Goal: Information Seeking & Learning: Check status

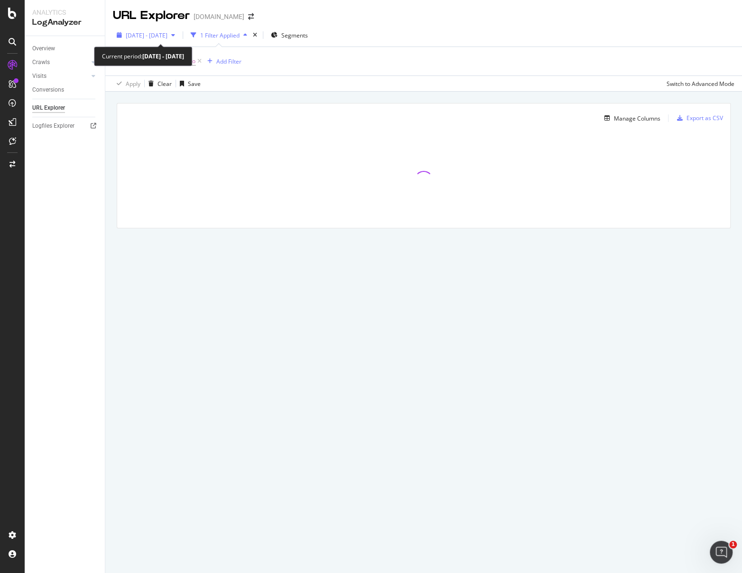
click at [179, 39] on div "[DATE] - [DATE]" at bounding box center [146, 35] width 66 height 14
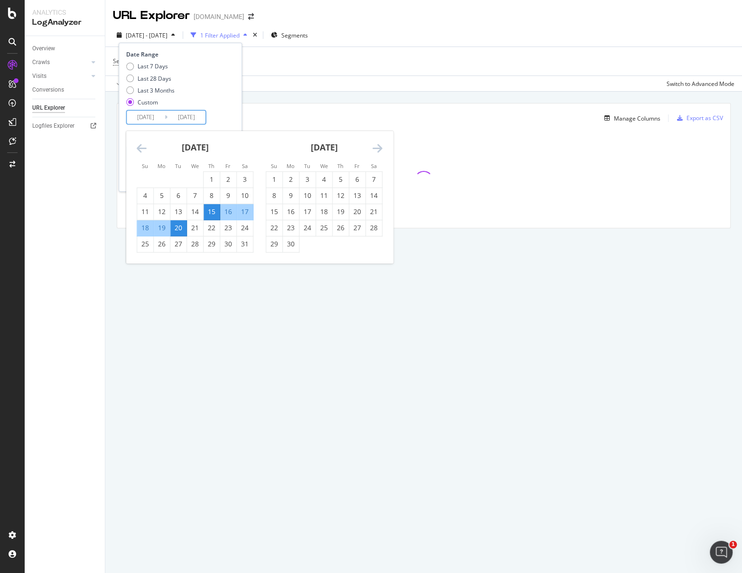
click at [181, 118] on input "[DATE]" at bounding box center [186, 117] width 38 height 13
click at [366, 149] on div "[DATE]" at bounding box center [324, 151] width 117 height 40
click at [377, 148] on icon "Move forward to switch to the next month." at bounding box center [377, 147] width 10 height 11
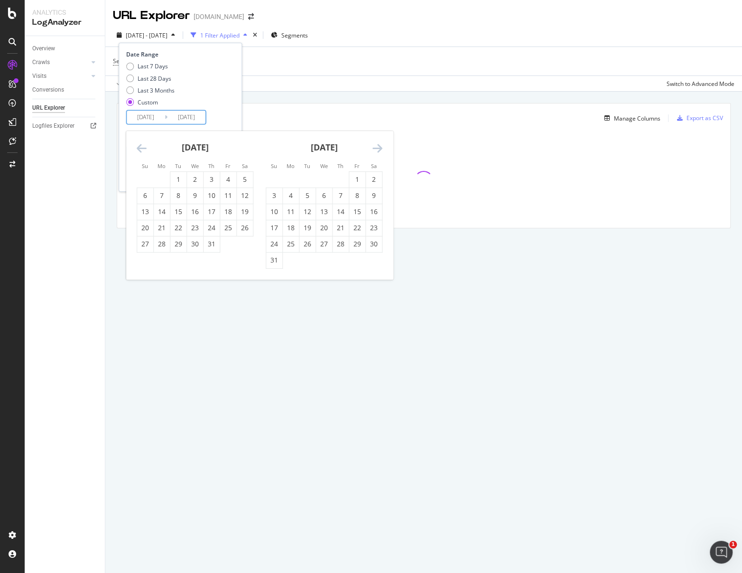
click at [377, 148] on icon "Move forward to switch to the next month." at bounding box center [377, 147] width 10 height 11
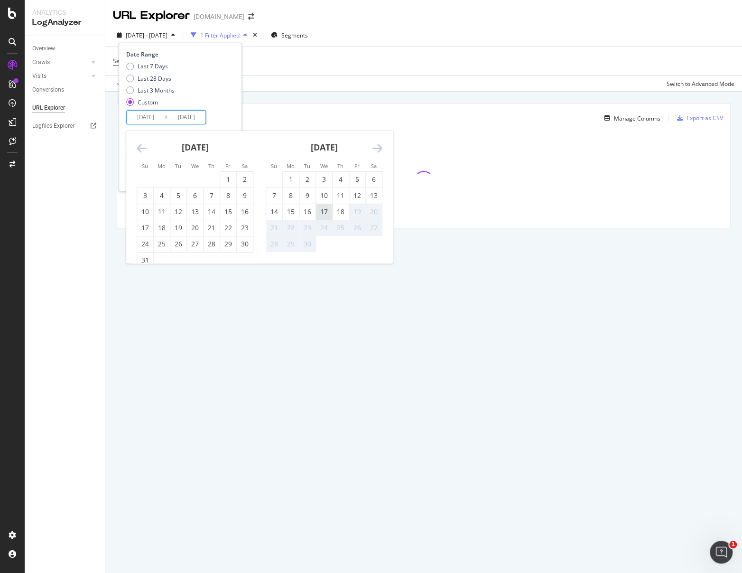
click at [319, 212] on div "17" at bounding box center [324, 211] width 16 height 9
type input "[DATE]"
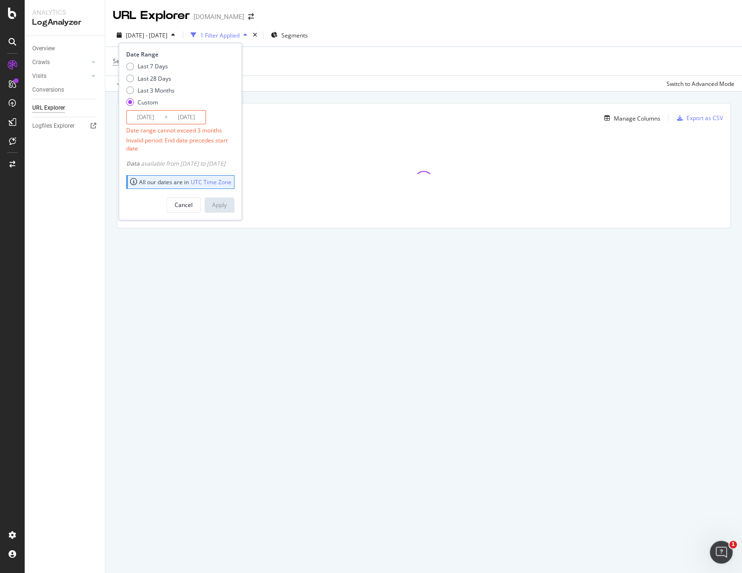
click at [139, 117] on input "[DATE]" at bounding box center [146, 117] width 38 height 13
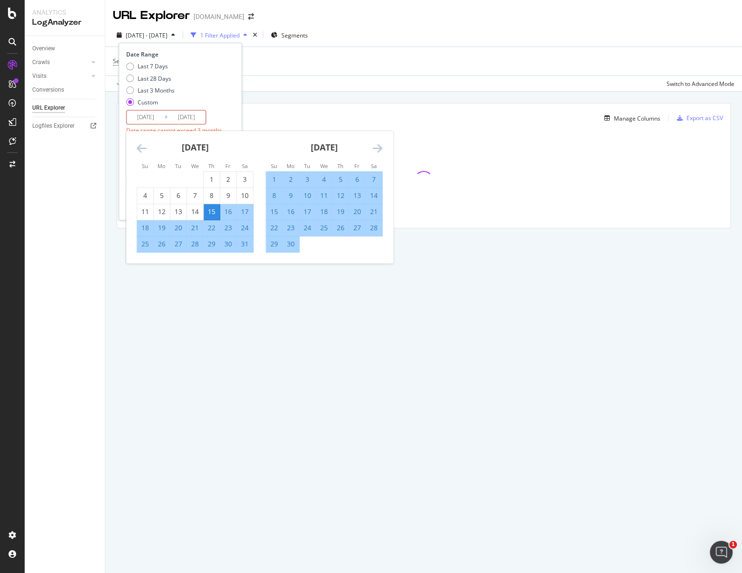
click at [376, 149] on icon "Move forward to switch to the next month." at bounding box center [377, 147] width 10 height 11
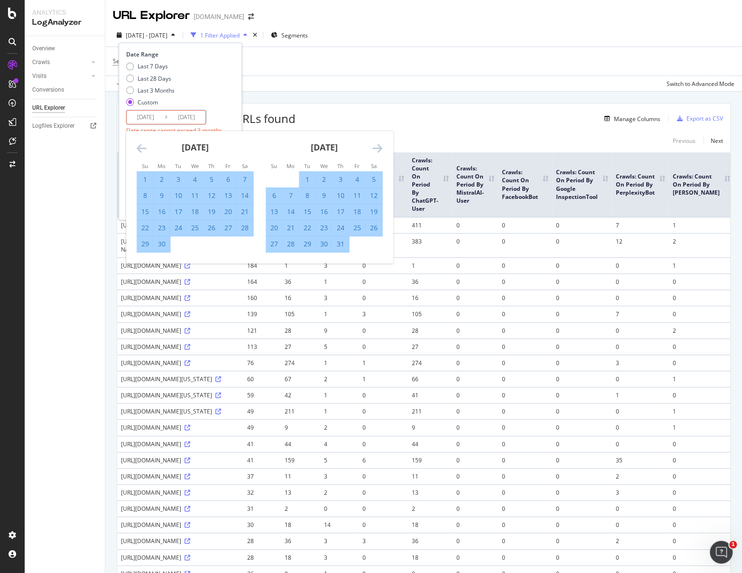
click at [376, 149] on icon "Move forward to switch to the next month." at bounding box center [377, 147] width 10 height 11
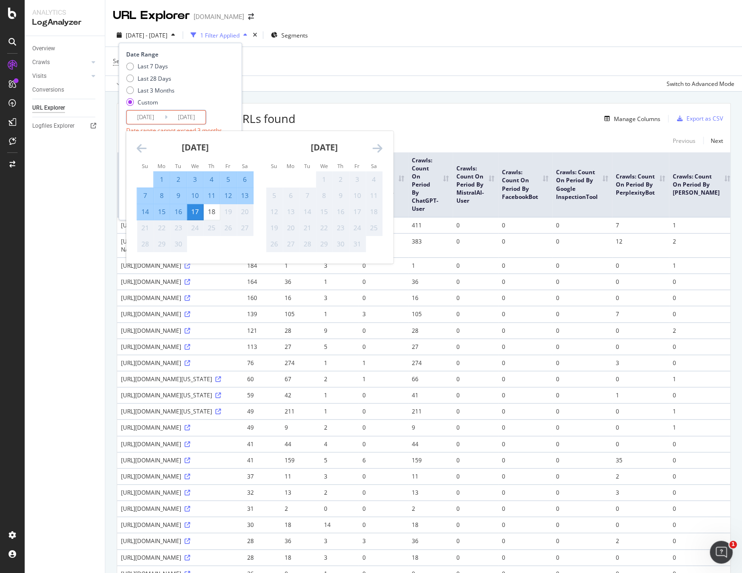
click at [163, 176] on div "1" at bounding box center [162, 179] width 16 height 9
type input "[DATE]"
click at [232, 99] on div "Last 7 Days Last 28 Days Last 3 Months Custom" at bounding box center [179, 86] width 106 height 48
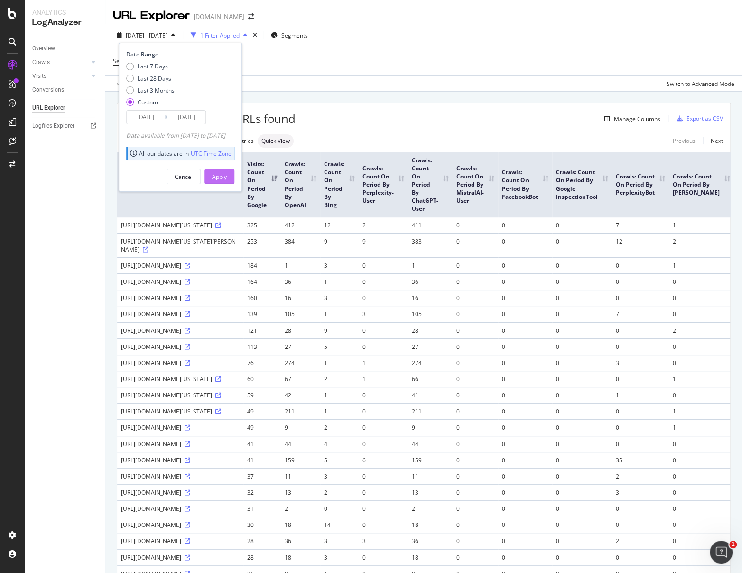
click at [227, 174] on div "Apply" at bounding box center [219, 177] width 15 height 8
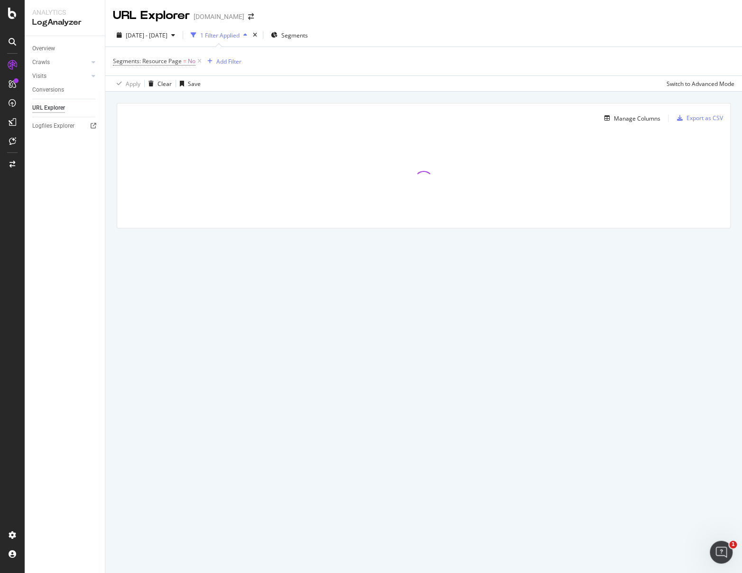
click at [300, 66] on div "Segments: Resource Page = No Add Filter" at bounding box center [423, 61] width 621 height 28
click at [220, 62] on div "Add Filter" at bounding box center [228, 61] width 25 height 8
click at [215, 133] on div "URLs (Logs)" at bounding box center [286, 128] width 162 height 13
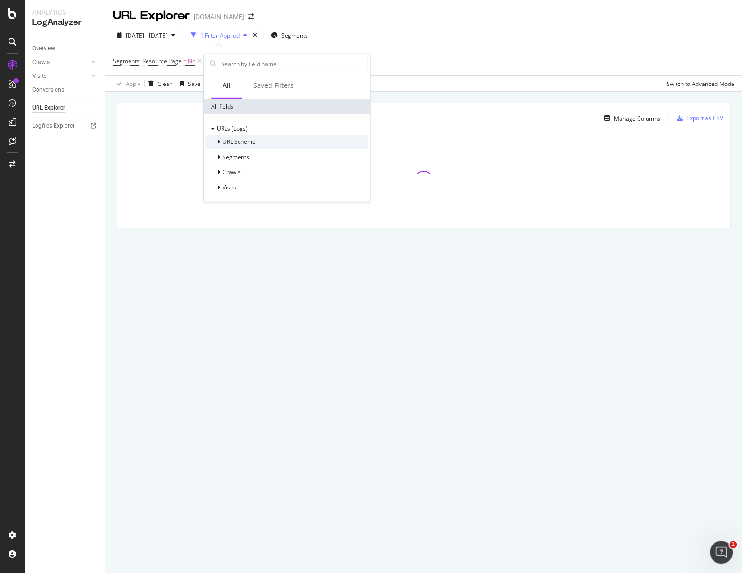
click at [239, 143] on span "URL Scheme" at bounding box center [238, 142] width 33 height 8
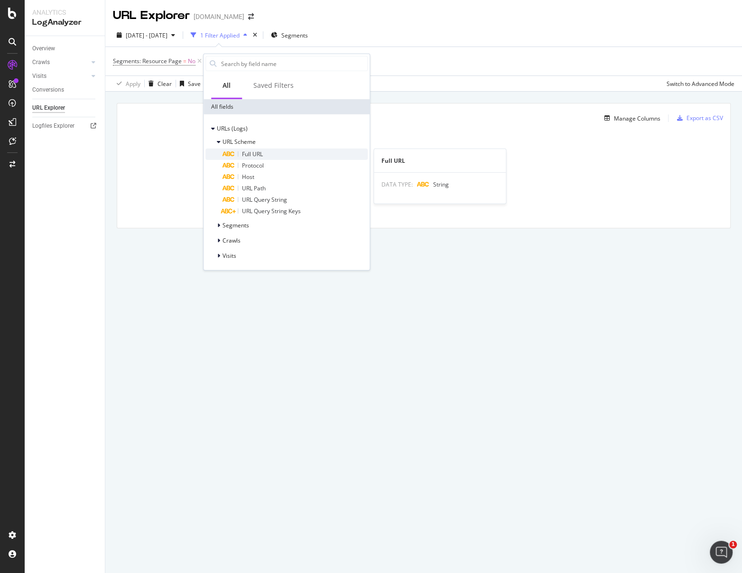
click at [251, 152] on span "Full URL" at bounding box center [252, 154] width 21 height 8
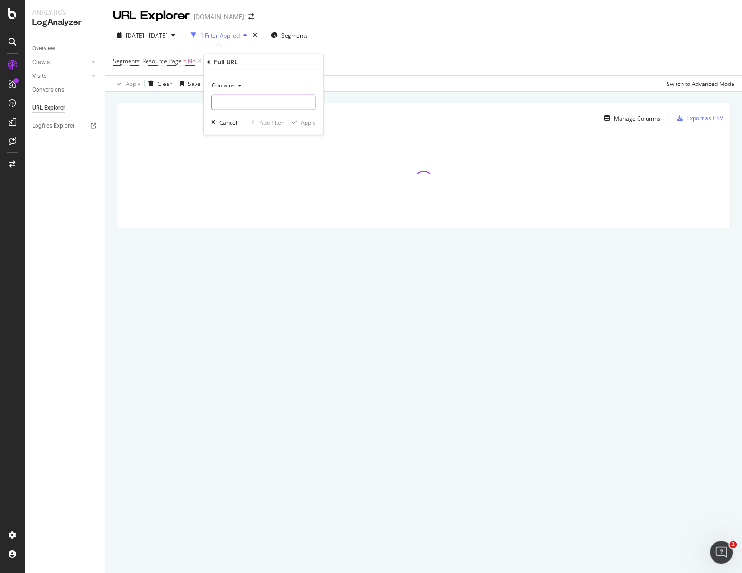
click at [249, 98] on input "text" at bounding box center [263, 102] width 103 height 15
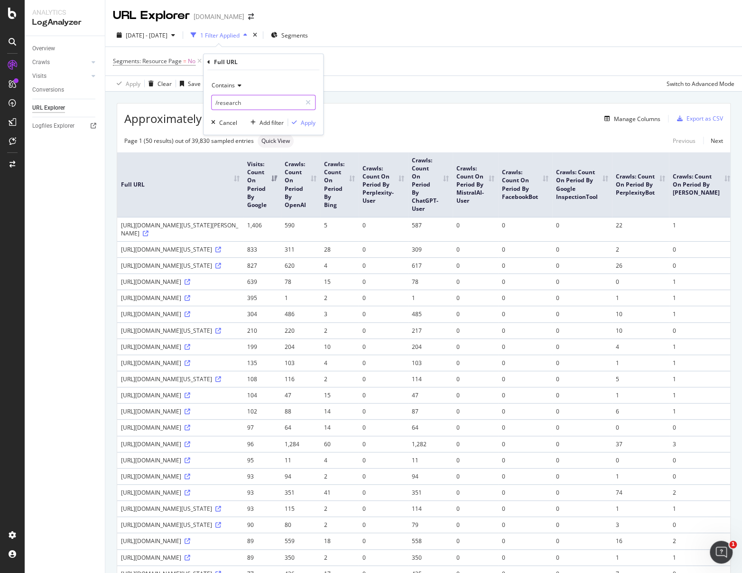
click at [270, 98] on input "/research" at bounding box center [257, 102] width 90 height 15
type input "/research/in"
click at [314, 122] on div "Apply" at bounding box center [308, 122] width 15 height 8
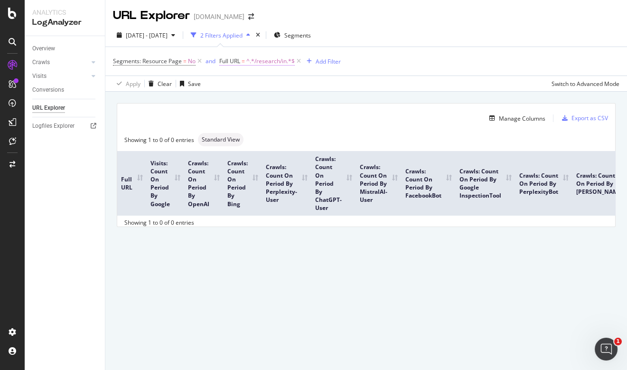
click at [268, 63] on span "^.*/research/in.*$" at bounding box center [270, 61] width 48 height 13
click at [276, 108] on input "/research/in" at bounding box center [272, 100] width 90 height 15
click at [282, 103] on input "/research/in" at bounding box center [272, 100] width 90 height 15
type input "/research/"
click at [326, 123] on div "Apply" at bounding box center [323, 121] width 15 height 8
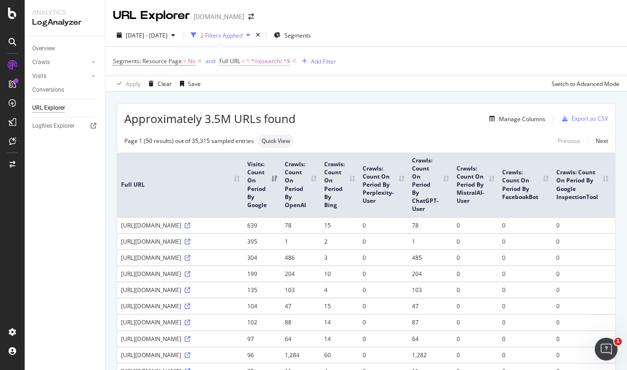
click at [256, 62] on span "^.*/research/.*$" at bounding box center [268, 61] width 44 height 13
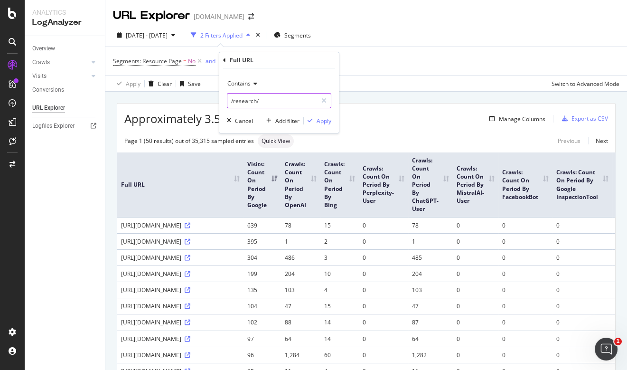
click at [278, 97] on input "/research/" at bounding box center [272, 100] width 90 height 15
type input "/research/IN"
click at [324, 122] on div "Apply" at bounding box center [323, 121] width 15 height 8
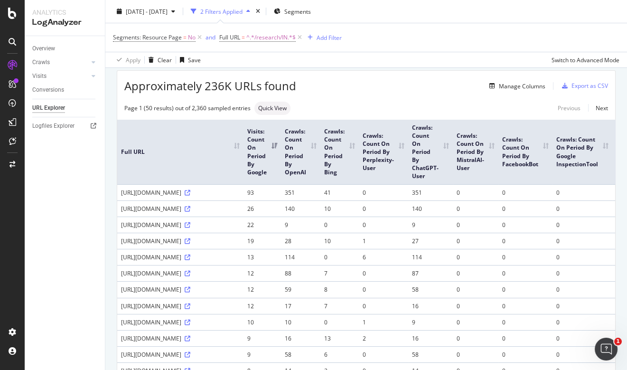
scroll to position [38, 0]
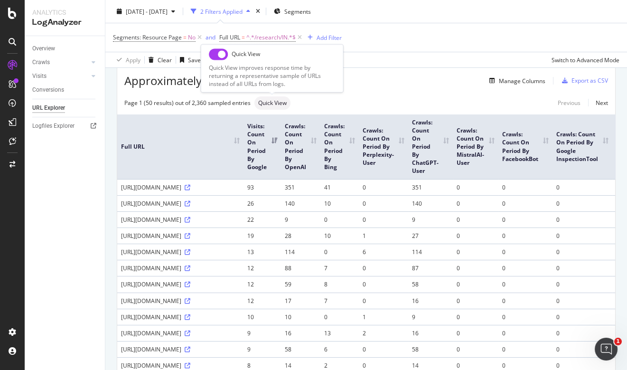
click at [218, 54] on input "checkbox" at bounding box center [218, 53] width 19 height 11
checkbox input "true"
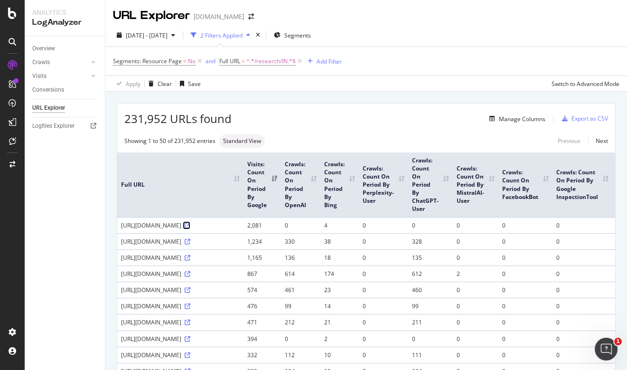
click at [185, 228] on icon at bounding box center [188, 225] width 6 height 6
click at [190, 244] on icon at bounding box center [188, 242] width 6 height 6
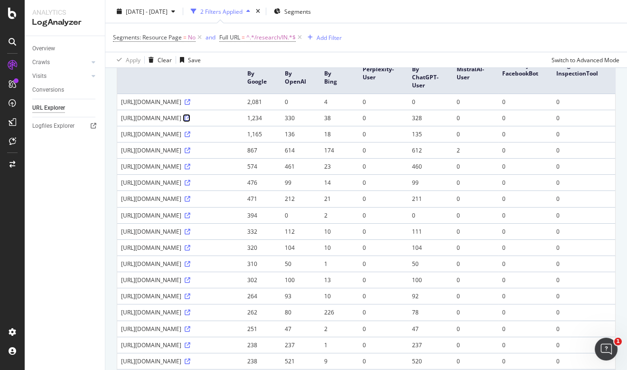
scroll to position [123, 0]
click at [279, 43] on span "^.*/research/IN.*$" at bounding box center [270, 37] width 49 height 13
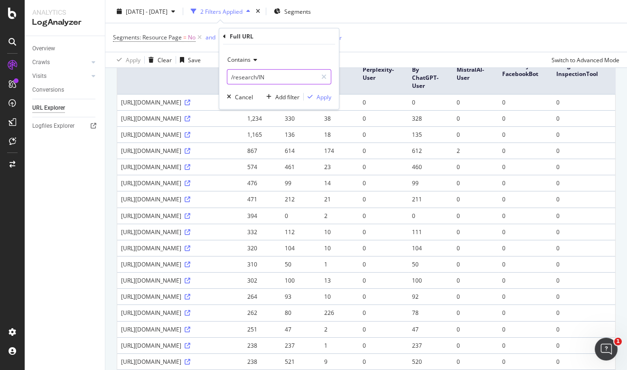
click at [276, 75] on input "/research/IN" at bounding box center [272, 76] width 90 height 15
type input "/research/BD"
click at [322, 96] on div "Apply" at bounding box center [323, 96] width 15 height 8
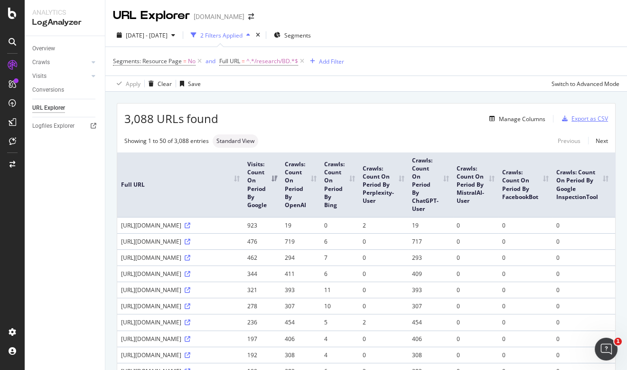
click at [578, 120] on div "Export as CSV" at bounding box center [589, 118] width 37 height 8
click at [278, 62] on span "^.*/research/BD.*$" at bounding box center [272, 61] width 52 height 13
click at [280, 100] on input "/research/BD" at bounding box center [272, 100] width 90 height 15
type input "/research/IN"
click at [330, 122] on div "Apply" at bounding box center [323, 121] width 15 height 8
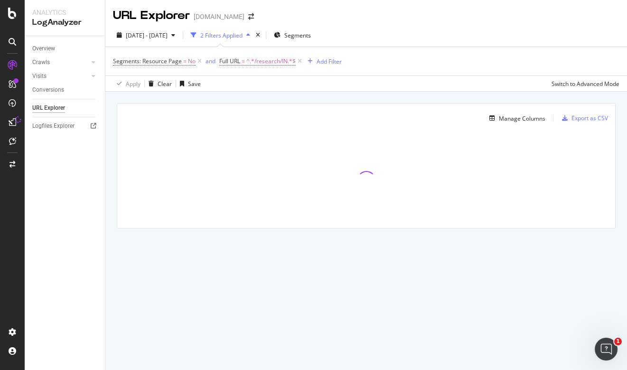
click at [330, 122] on div "Manage Columns" at bounding box center [334, 117] width 421 height 11
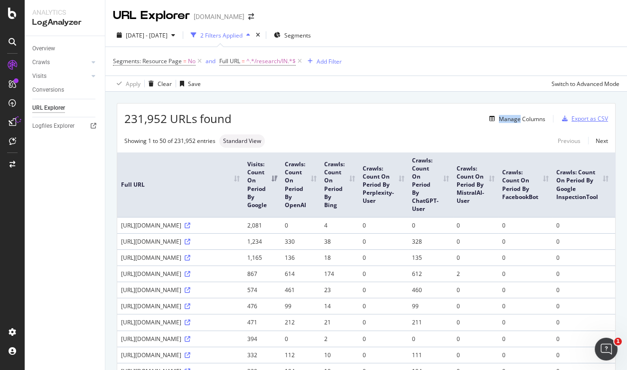
click at [591, 120] on div "Export as CSV" at bounding box center [589, 118] width 37 height 8
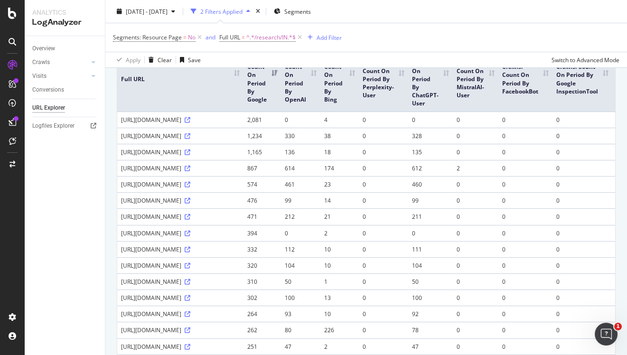
scroll to position [107, 0]
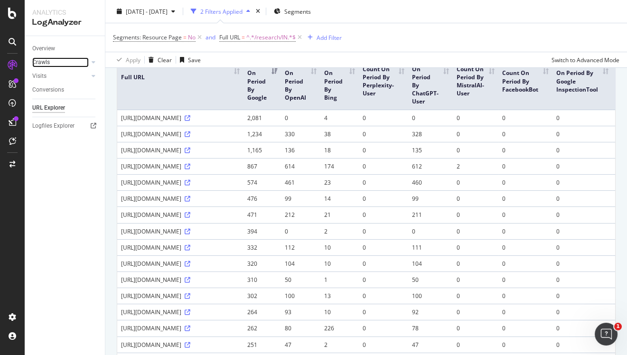
click at [55, 59] on link "Crawls" at bounding box center [60, 62] width 56 height 10
